Goal: Task Accomplishment & Management: Use online tool/utility

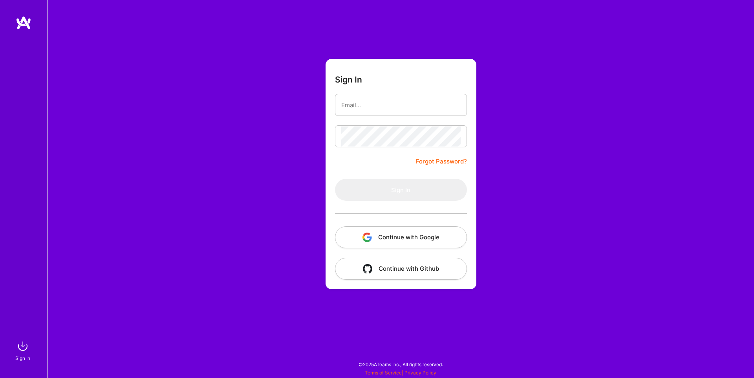
click at [377, 239] on button "Continue with Google" at bounding box center [401, 237] width 132 height 22
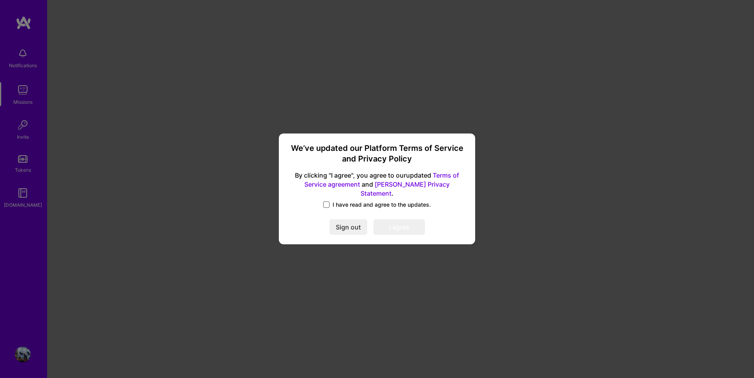
click at [327, 201] on span at bounding box center [326, 204] width 6 height 6
click at [0, 0] on input "I have read and agree to the updates." at bounding box center [0, 0] width 0 height 0
click at [394, 221] on button "I agree" at bounding box center [398, 227] width 51 height 16
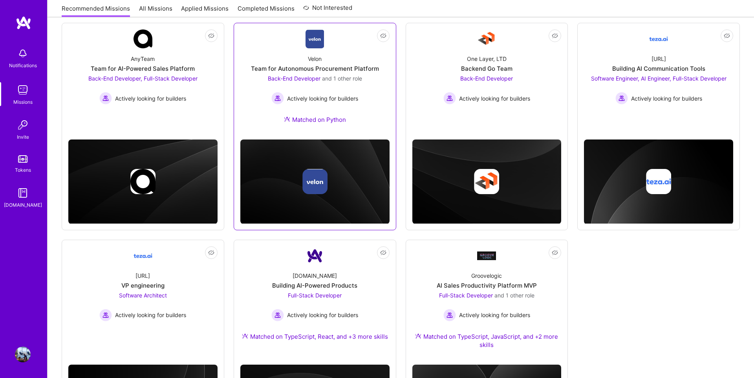
scroll to position [205, 0]
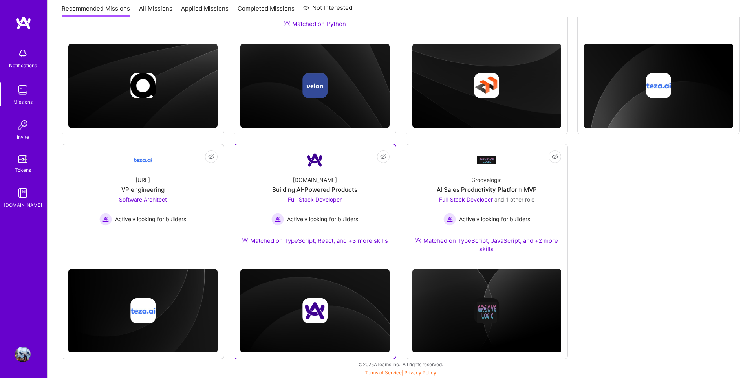
click at [358, 209] on div "Full-Stack Developer Actively looking for builders" at bounding box center [314, 210] width 87 height 30
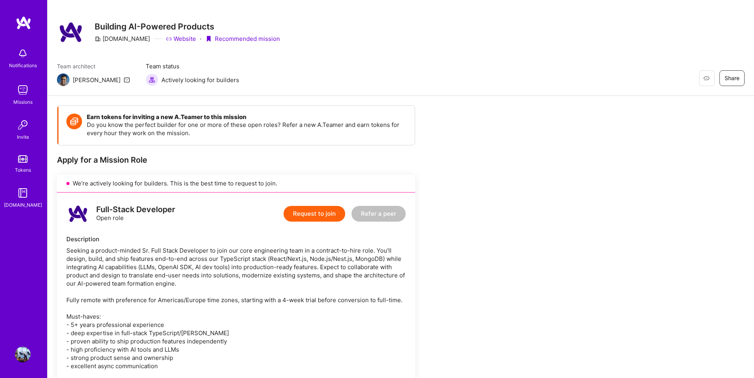
scroll to position [10, 0]
click at [22, 20] on img at bounding box center [24, 23] width 16 height 14
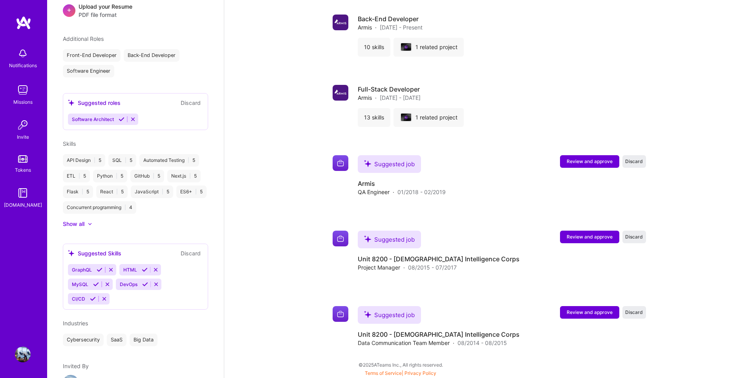
scroll to position [319, 0]
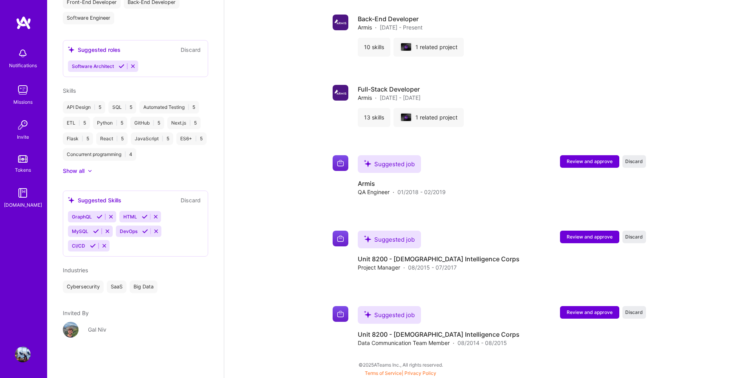
click at [71, 329] on img at bounding box center [71, 330] width 16 height 16
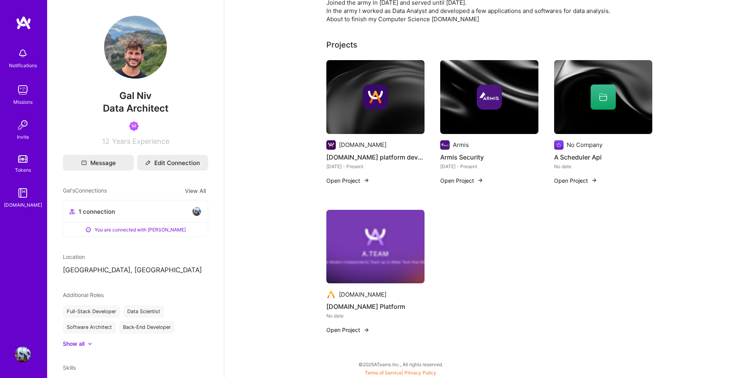
click at [343, 126] on img at bounding box center [375, 97] width 98 height 74
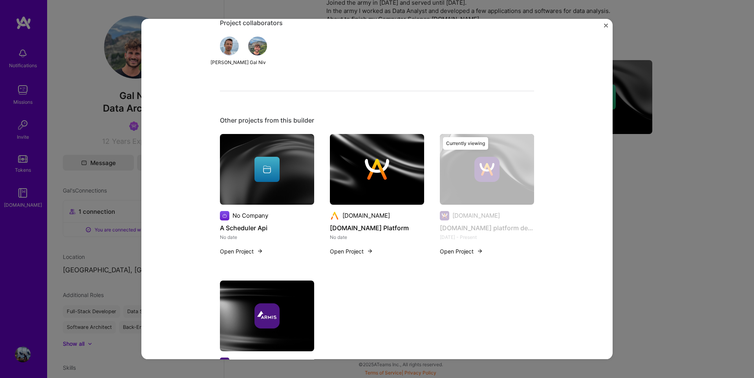
scroll to position [312, 0]
click at [104, 73] on div "A.Team platform development A.Team Recruitment Role Full-Stack Developer Jun, 2…" at bounding box center [377, 189] width 754 height 378
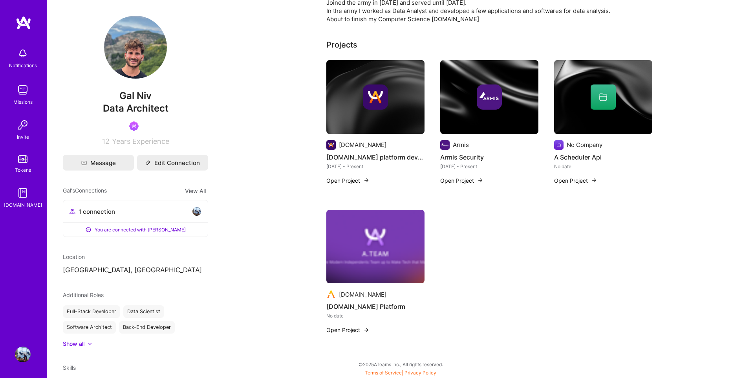
click at [29, 93] on img at bounding box center [23, 90] width 16 height 16
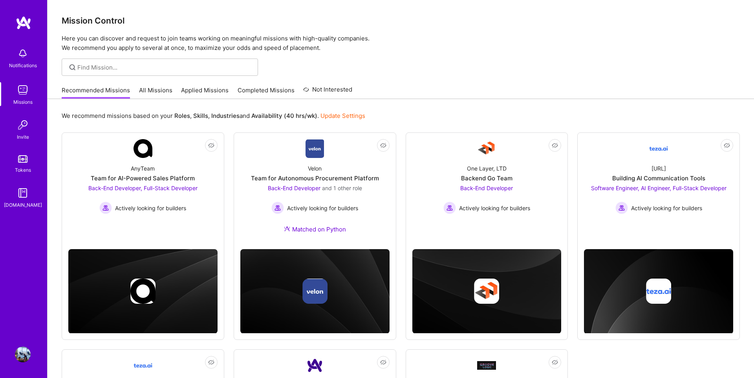
click at [19, 19] on img at bounding box center [24, 23] width 16 height 14
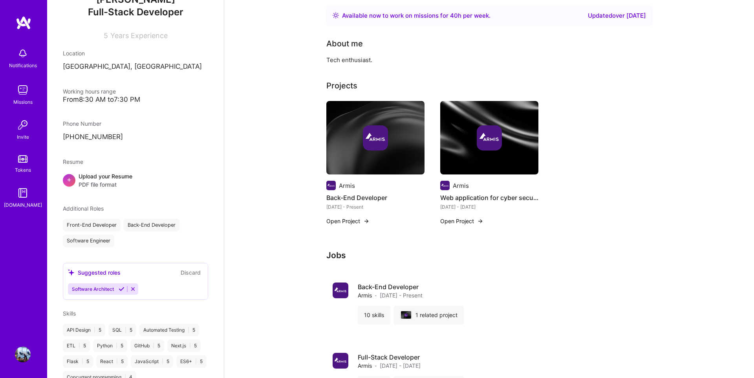
scroll to position [176, 0]
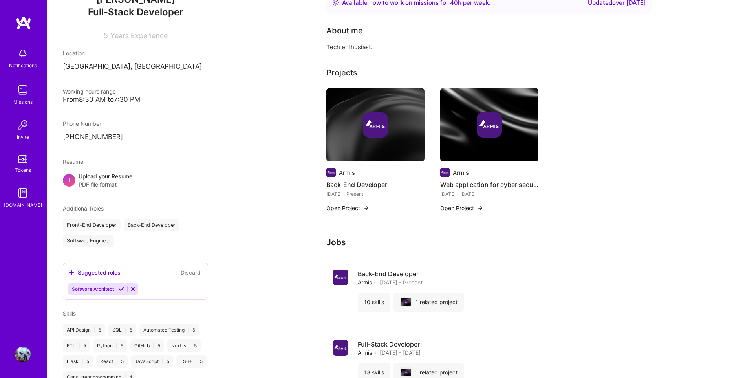
click at [24, 162] on img at bounding box center [22, 158] width 9 height 7
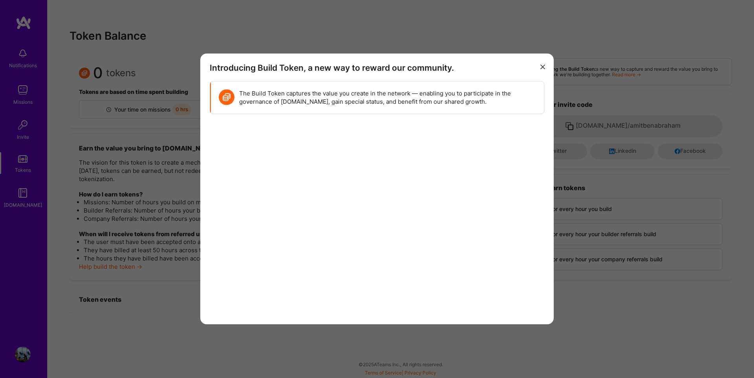
click at [548, 65] on div "Introducing Build Token, a new way to reward our community. The Build Token cap…" at bounding box center [376, 188] width 353 height 270
click at [545, 66] on button "modal" at bounding box center [542, 66] width 9 height 13
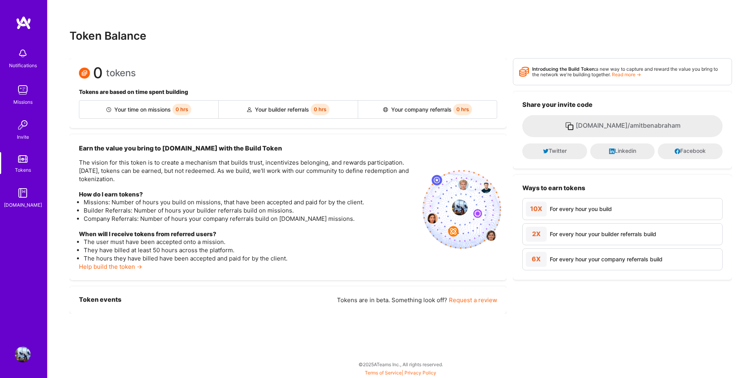
click at [24, 92] on img at bounding box center [23, 90] width 16 height 16
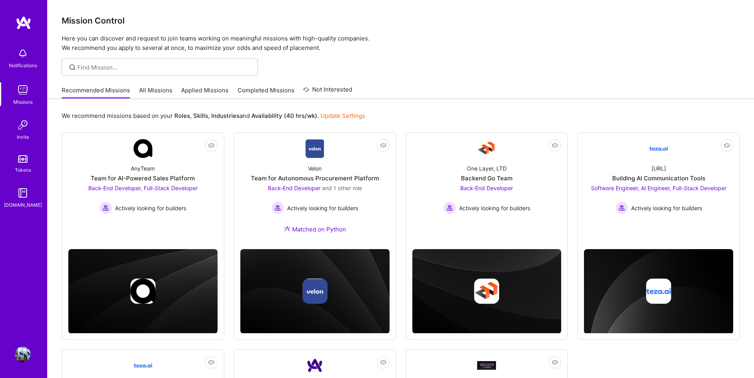
click at [164, 89] on link "All Missions" at bounding box center [155, 92] width 33 height 13
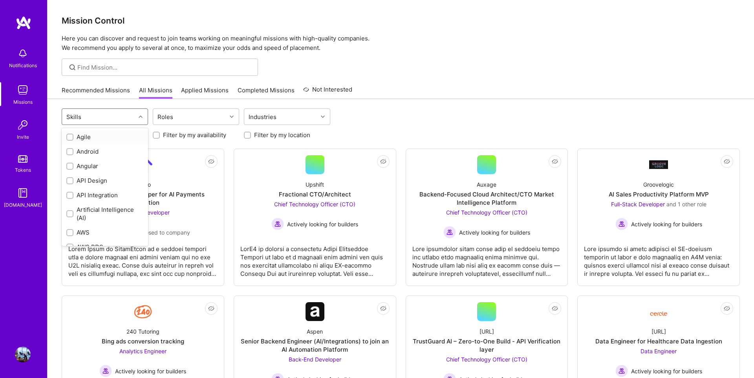
click at [122, 113] on div "Skills" at bounding box center [98, 117] width 73 height 16
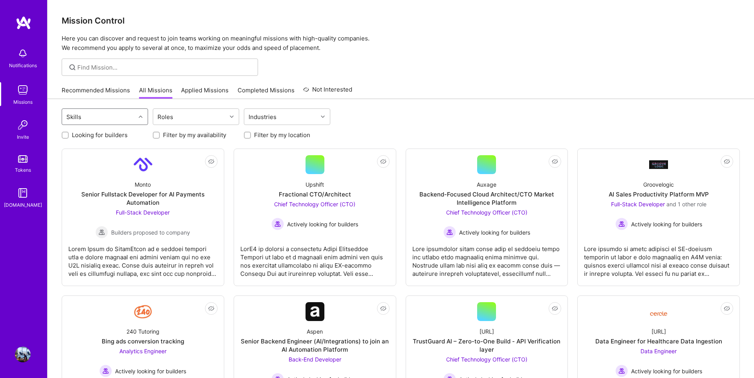
click at [122, 113] on div "Skills" at bounding box center [98, 117] width 73 height 16
click at [113, 92] on link "Recommended Missions" at bounding box center [96, 92] width 68 height 13
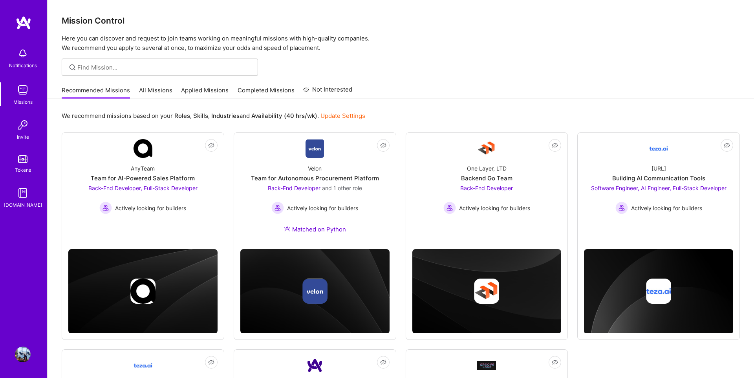
click at [150, 92] on link "All Missions" at bounding box center [155, 92] width 33 height 13
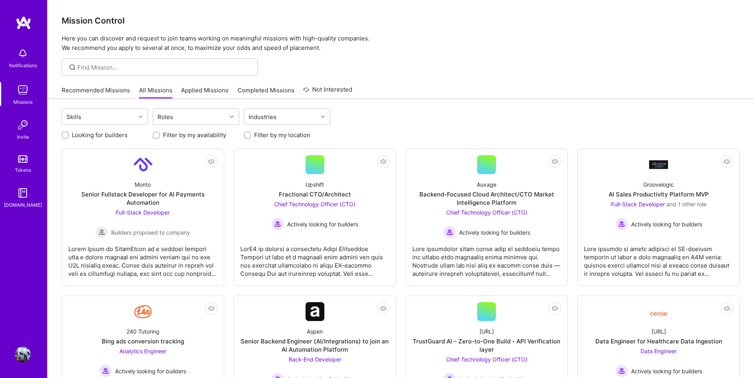
click at [404, 64] on div at bounding box center [401, 66] width 706 height 17
click at [663, 181] on div "Groovelogic" at bounding box center [658, 184] width 31 height 8
click at [124, 173] on link "Not Interested Monto Senior Fullstack Developer for AI Payments Automation Full…" at bounding box center [142, 217] width 149 height 124
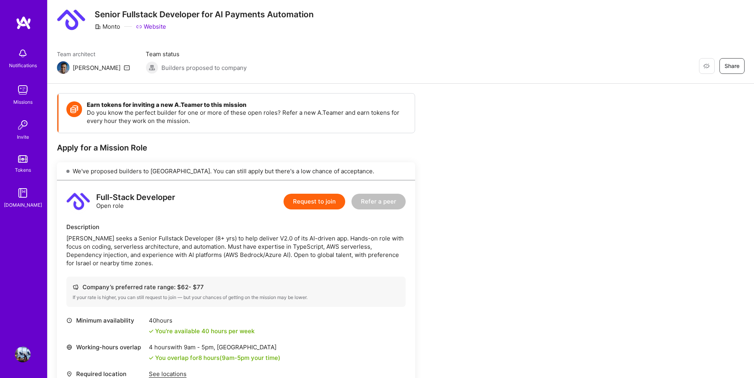
scroll to position [22, 0]
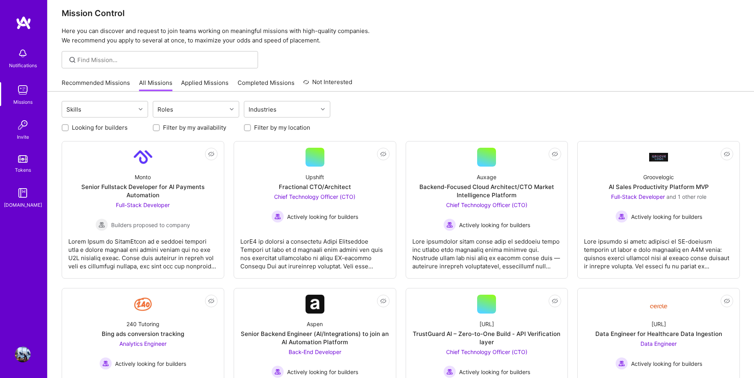
scroll to position [8, 0]
click at [181, 172] on div "Monto Senior Fullstack Developer for AI Payments Automation Full-Stack Develope…" at bounding box center [142, 198] width 149 height 64
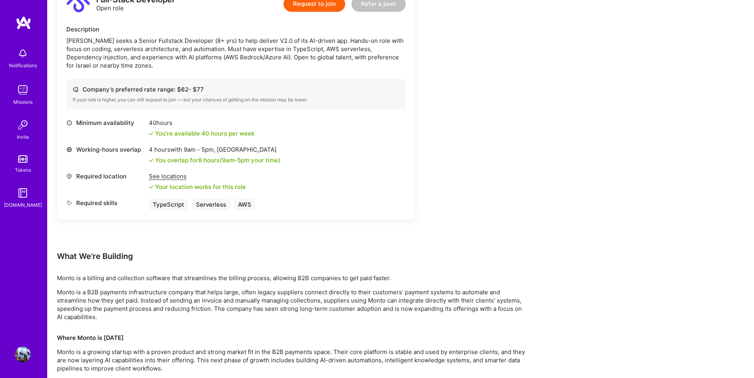
scroll to position [225, 0]
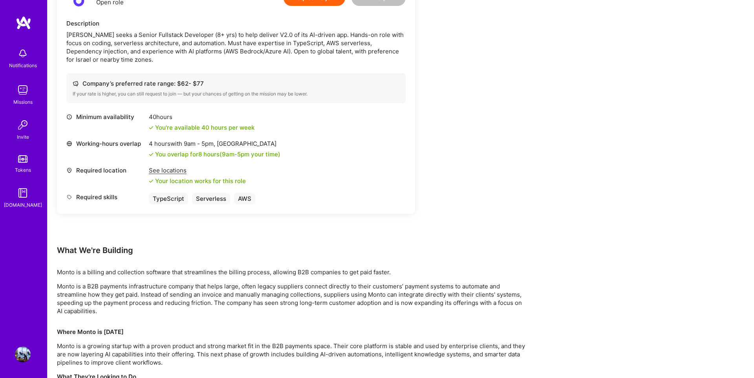
click at [230, 143] on div "4 hours with 9am - 5pm , Riyadh" at bounding box center [215, 143] width 132 height 8
copy div "Riyadh"
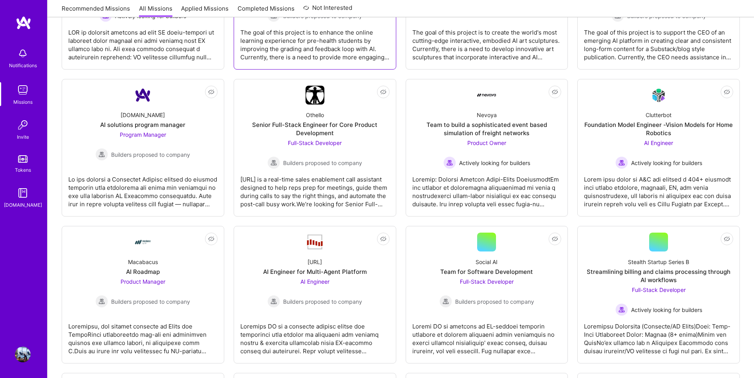
scroll to position [787, 0]
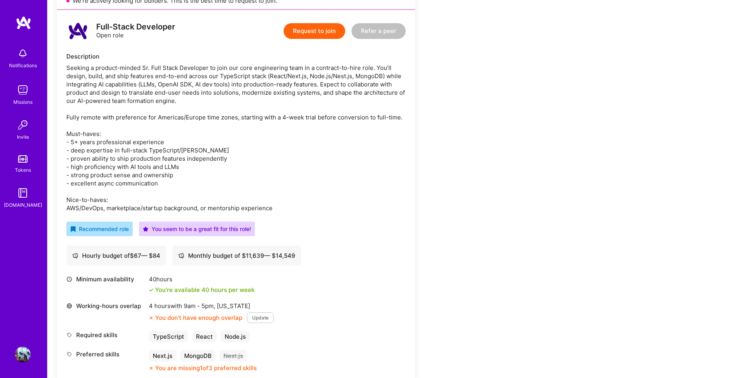
scroll to position [208, 0]
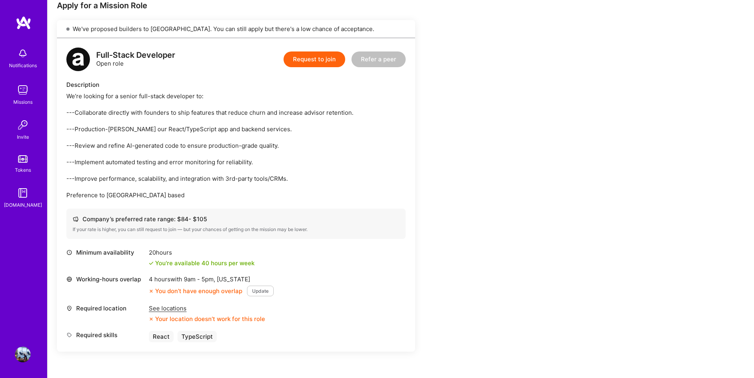
scroll to position [160, 0]
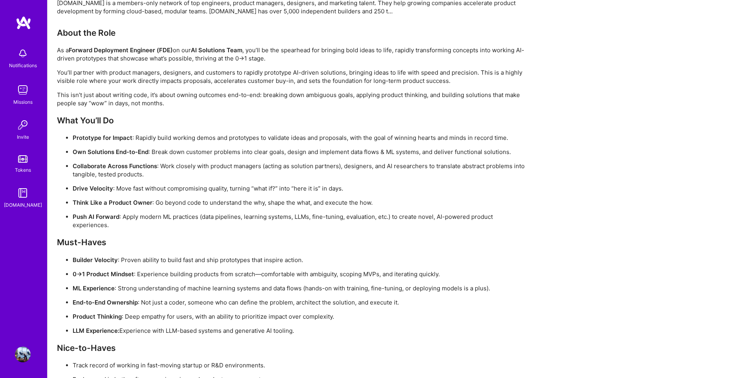
scroll to position [550, 0]
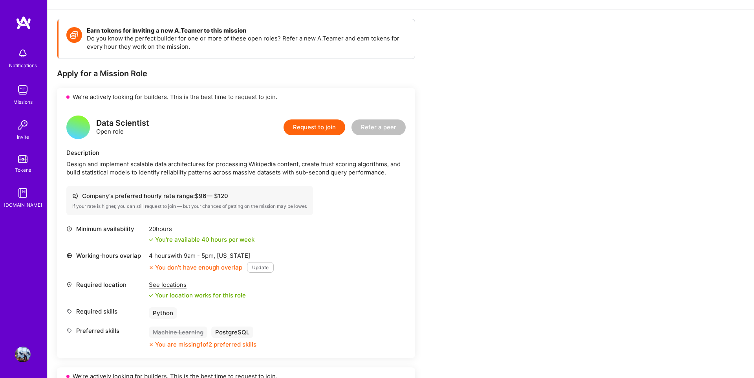
scroll to position [96, 0]
